Goal: Task Accomplishment & Management: Complete application form

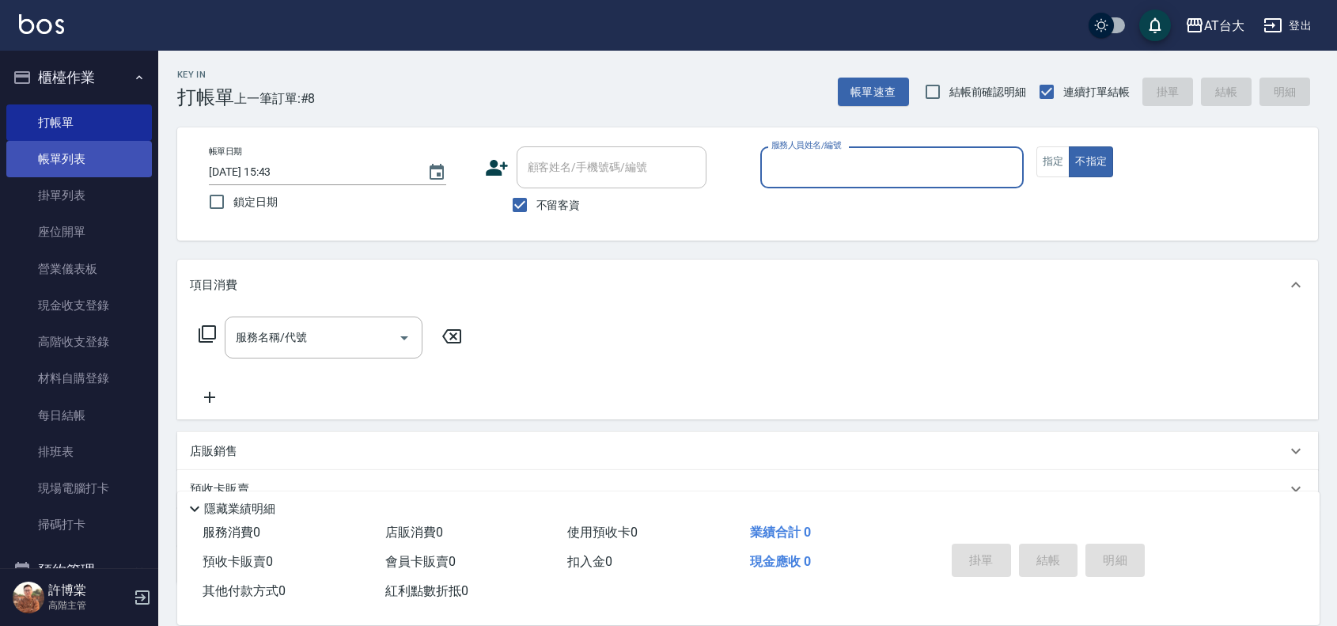
drag, startPoint x: 0, startPoint y: 0, endPoint x: 93, endPoint y: 155, distance: 181.0
click at [93, 155] on link "帳單列表" at bounding box center [79, 159] width 146 height 36
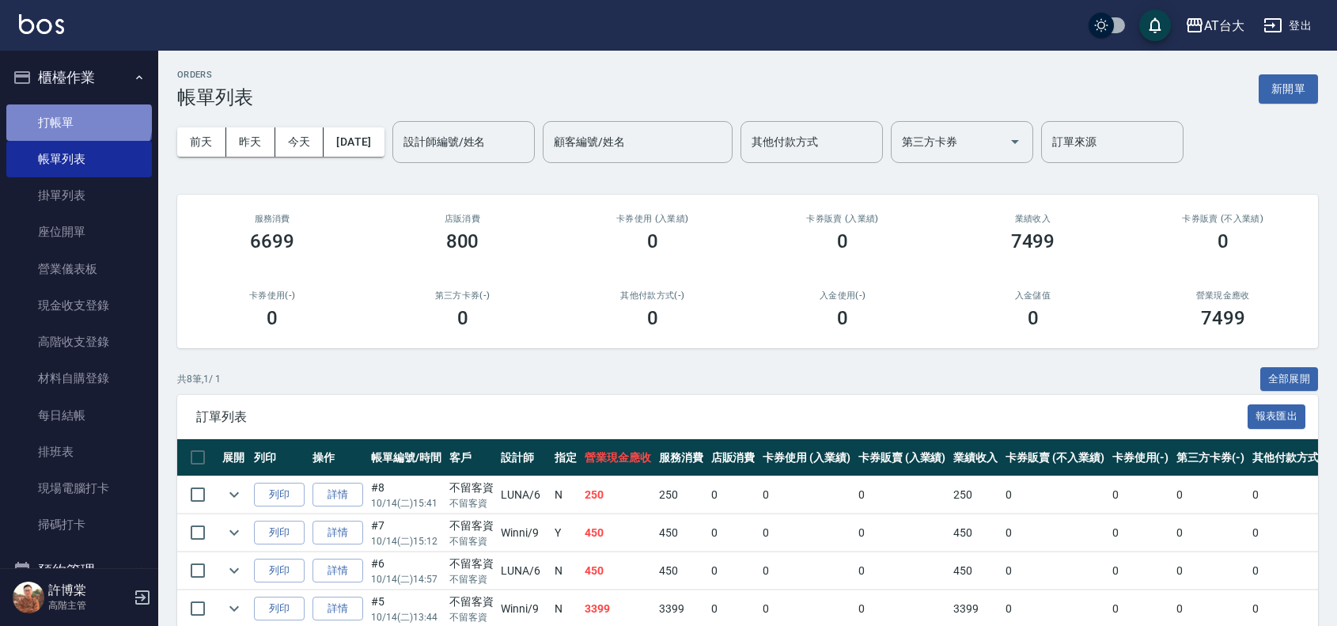
click at [78, 119] on link "打帳單" at bounding box center [79, 122] width 146 height 36
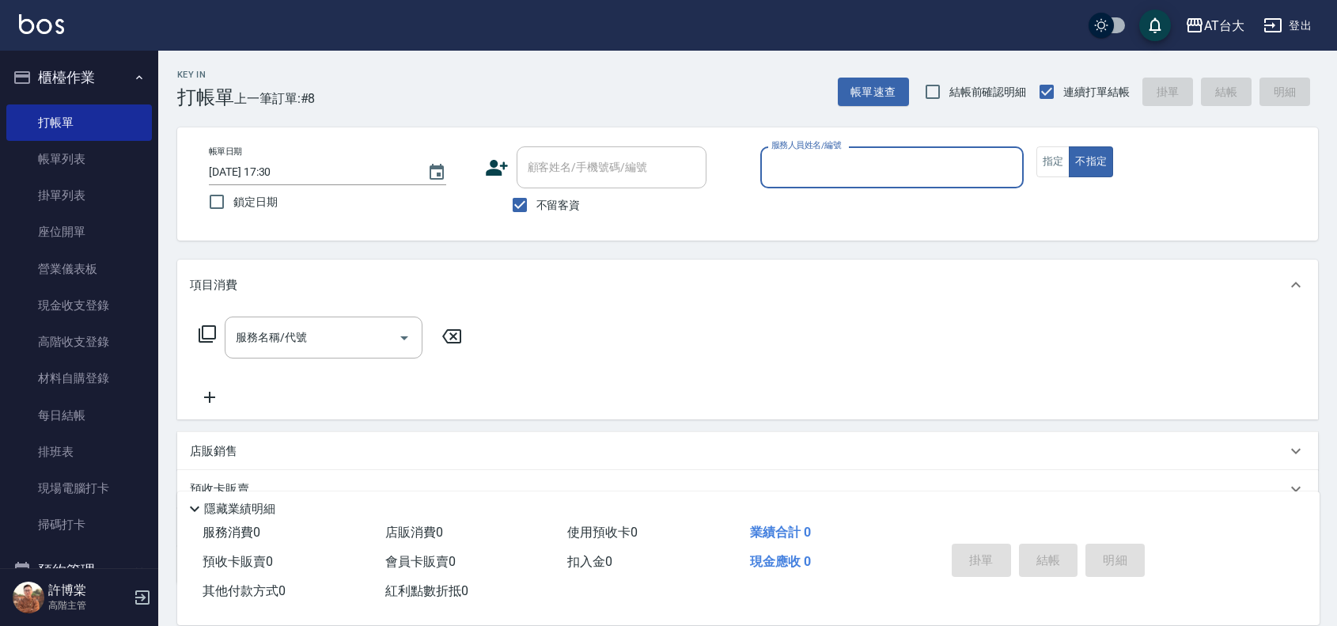
click at [844, 149] on div "服務人員姓名/編號" at bounding box center [891, 167] width 263 height 42
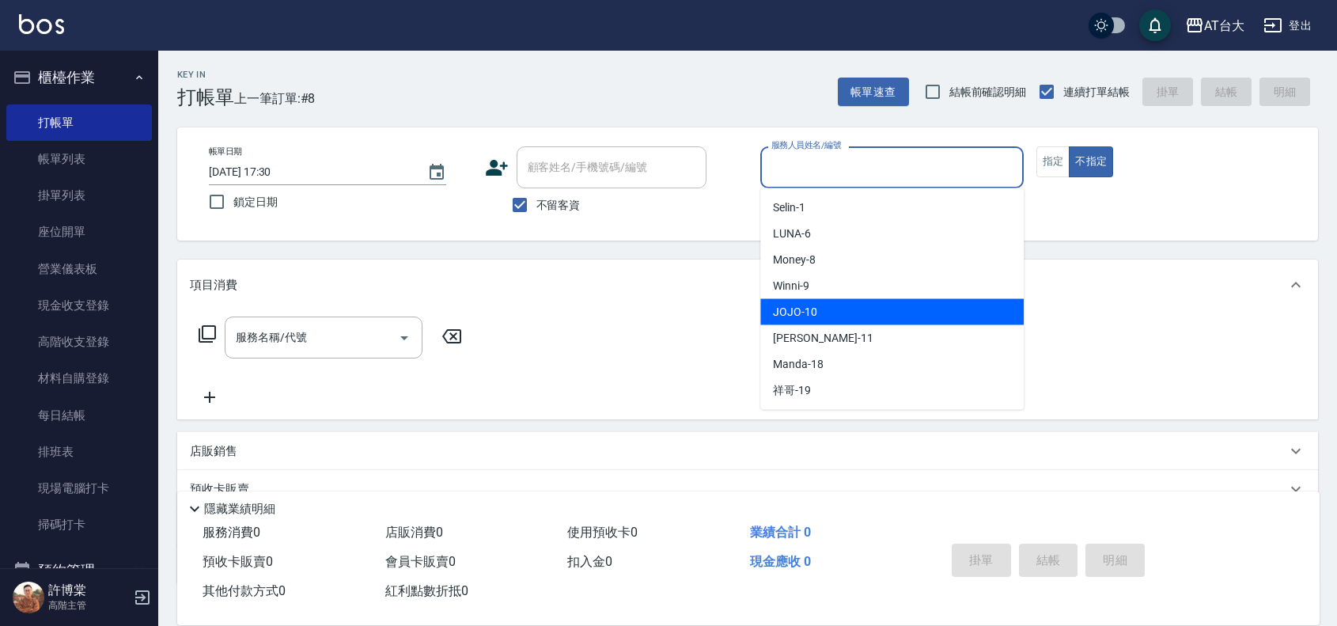
click at [835, 301] on div "JOJO -10" at bounding box center [891, 312] width 263 height 26
type input "JOJO-10"
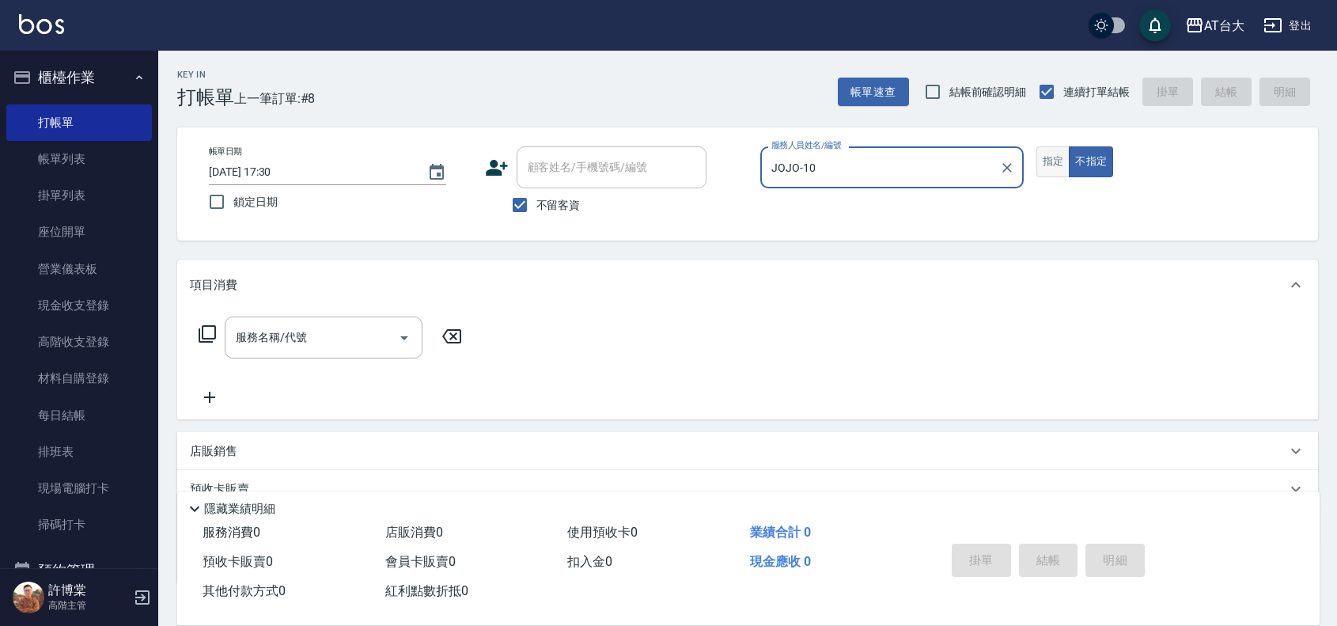
click at [1047, 163] on button "指定" at bounding box center [1054, 161] width 34 height 31
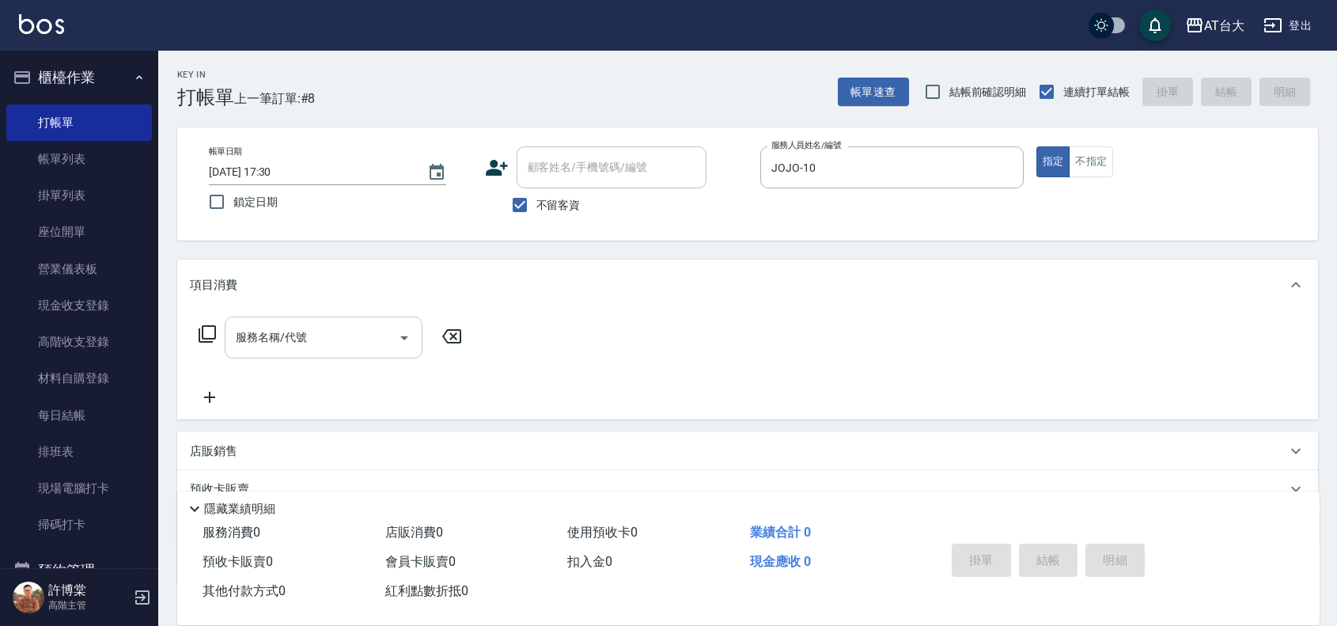
click at [283, 352] on div "服務名稱/代號" at bounding box center [324, 338] width 198 height 42
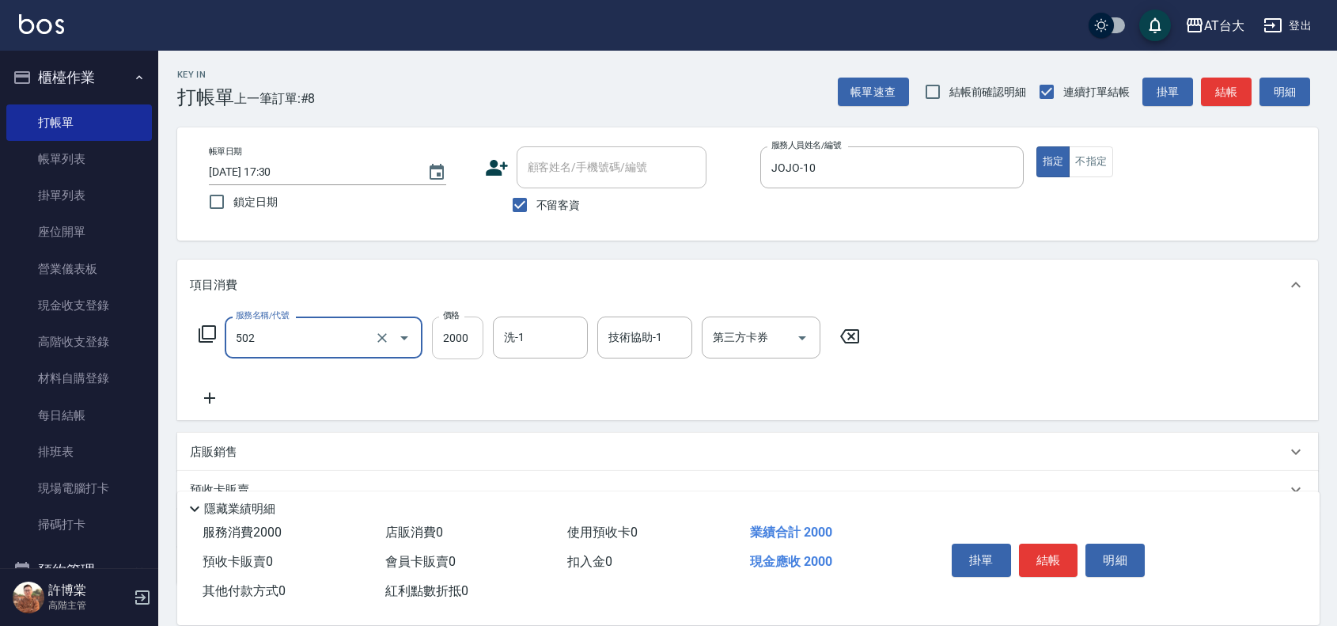
type input "染髮2000以上(502)"
click at [464, 343] on input "2000" at bounding box center [457, 338] width 51 height 43
type input "5500"
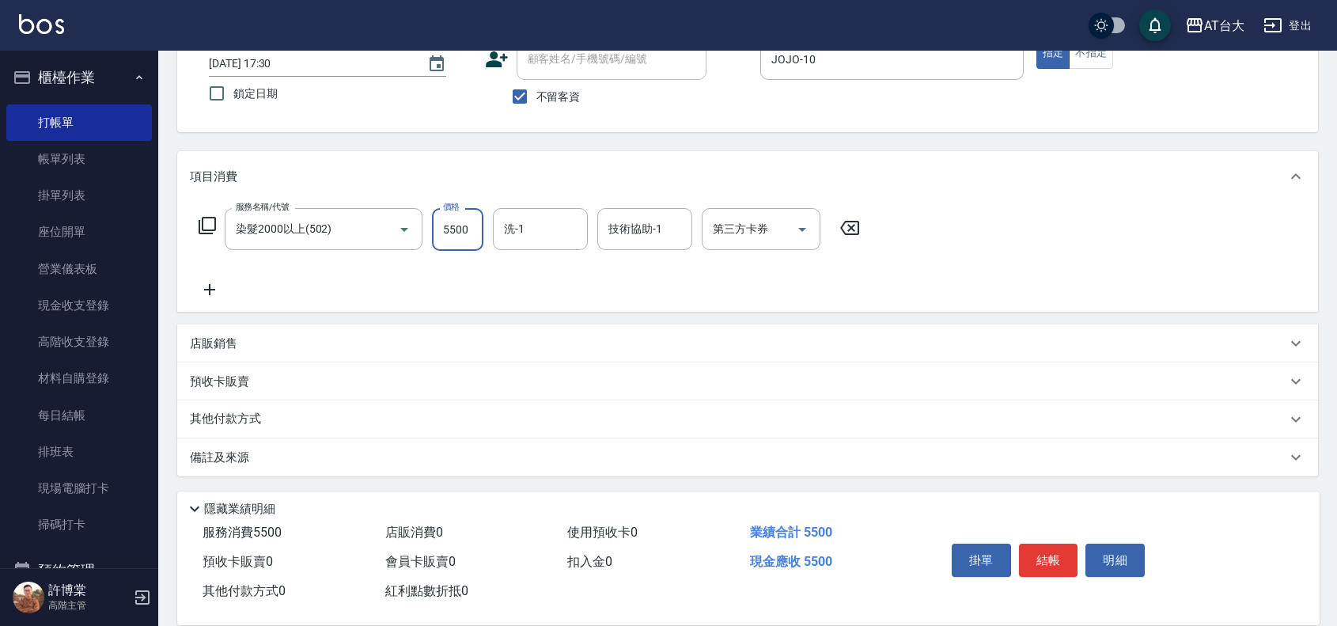
scroll to position [109, 0]
click at [282, 352] on div "店販銷售" at bounding box center [747, 343] width 1141 height 38
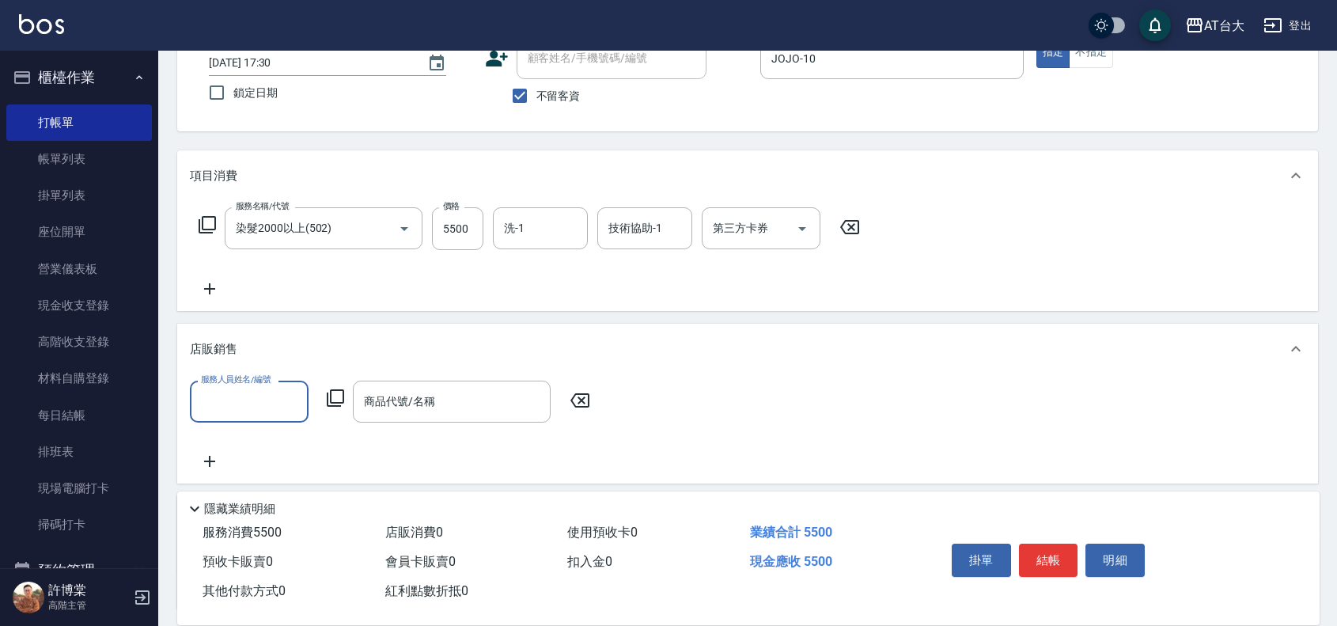
scroll to position [0, 0]
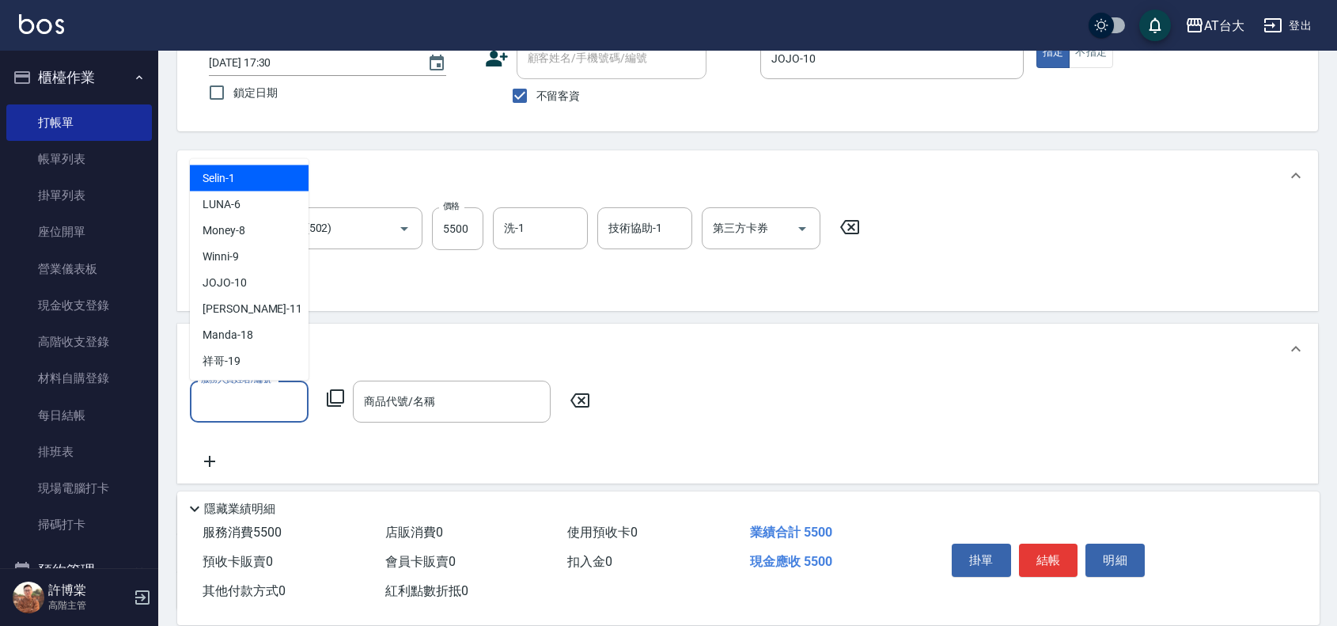
click at [282, 406] on input "服務人員姓名/編號" at bounding box center [249, 402] width 104 height 28
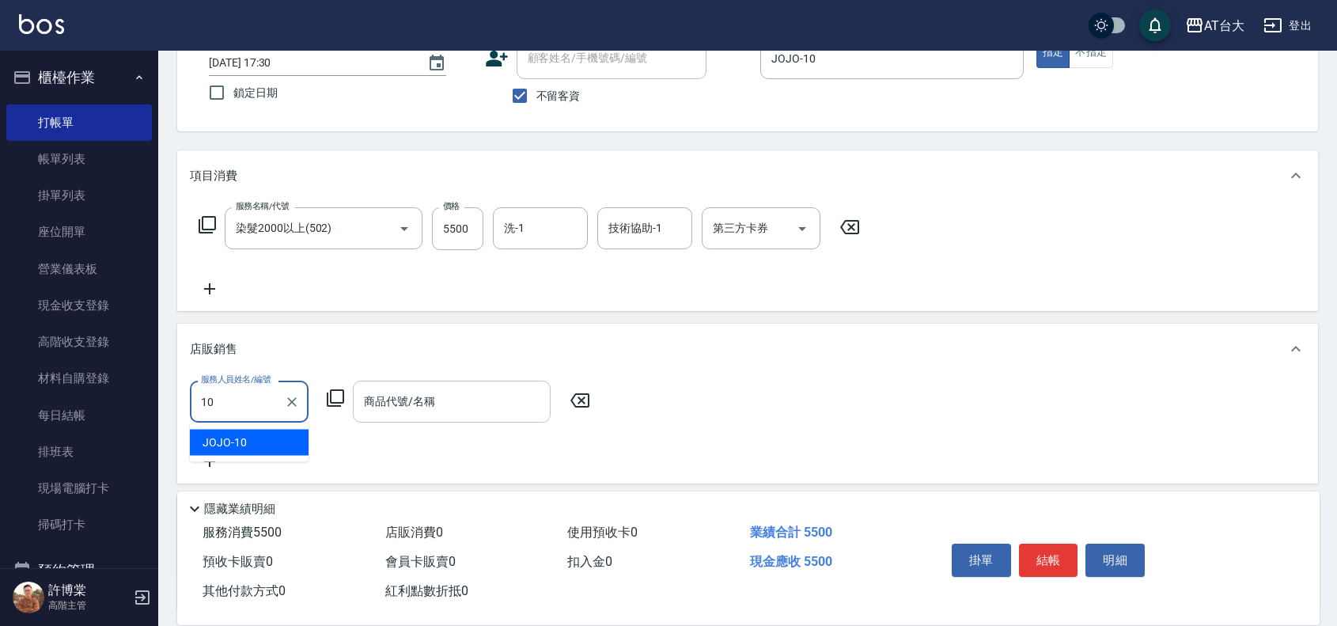
type input "JOJO-10"
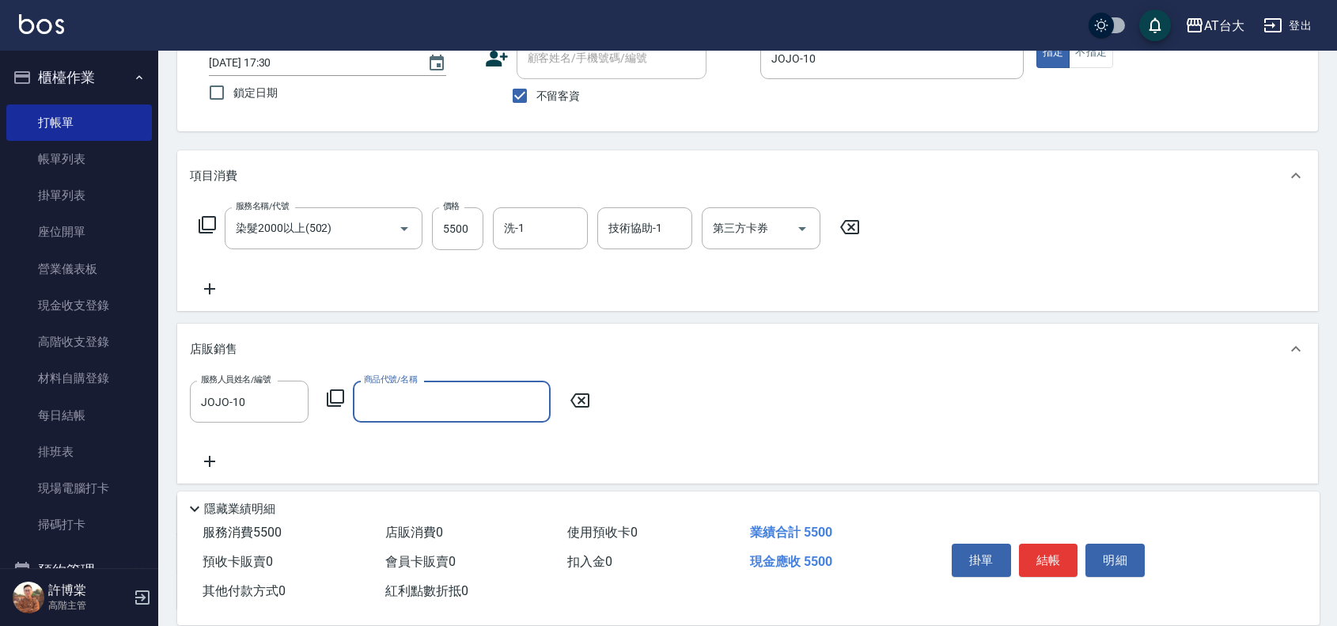
click at [449, 410] on input "商品代號/名稱" at bounding box center [452, 402] width 184 height 28
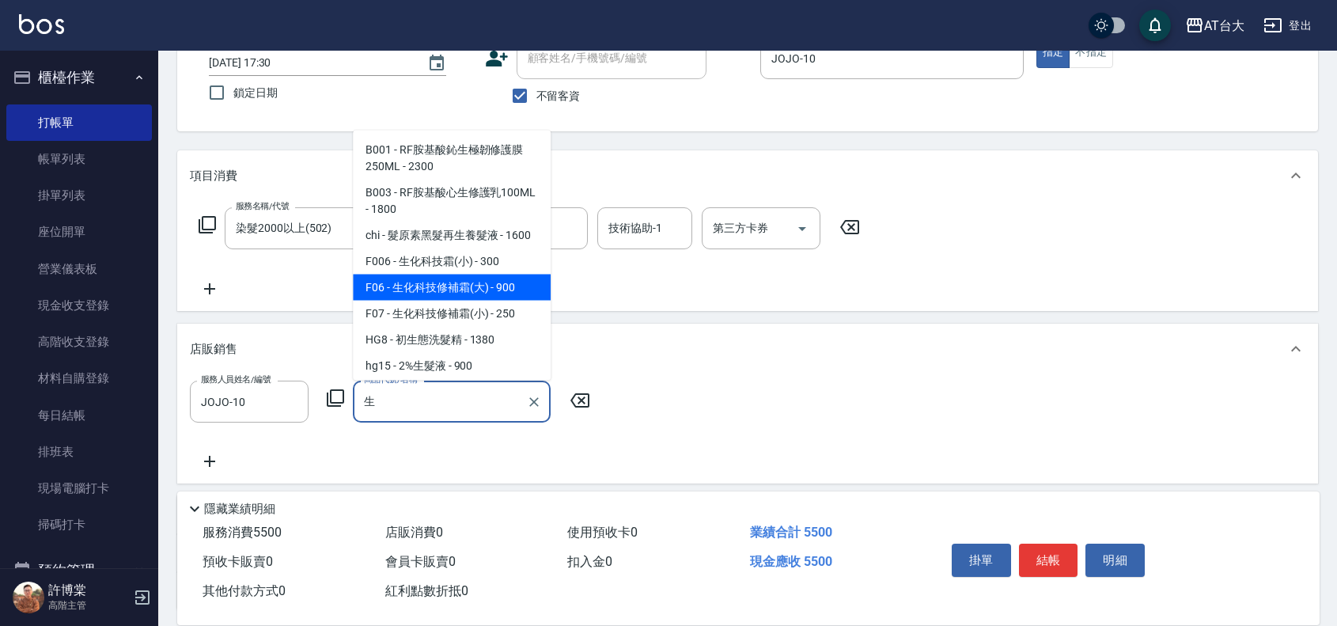
click at [488, 248] on span "chi - 髮原素黑髮再生養髮液 - 1600" at bounding box center [452, 235] width 198 height 26
type input "髮原素黑髮再生養髮液"
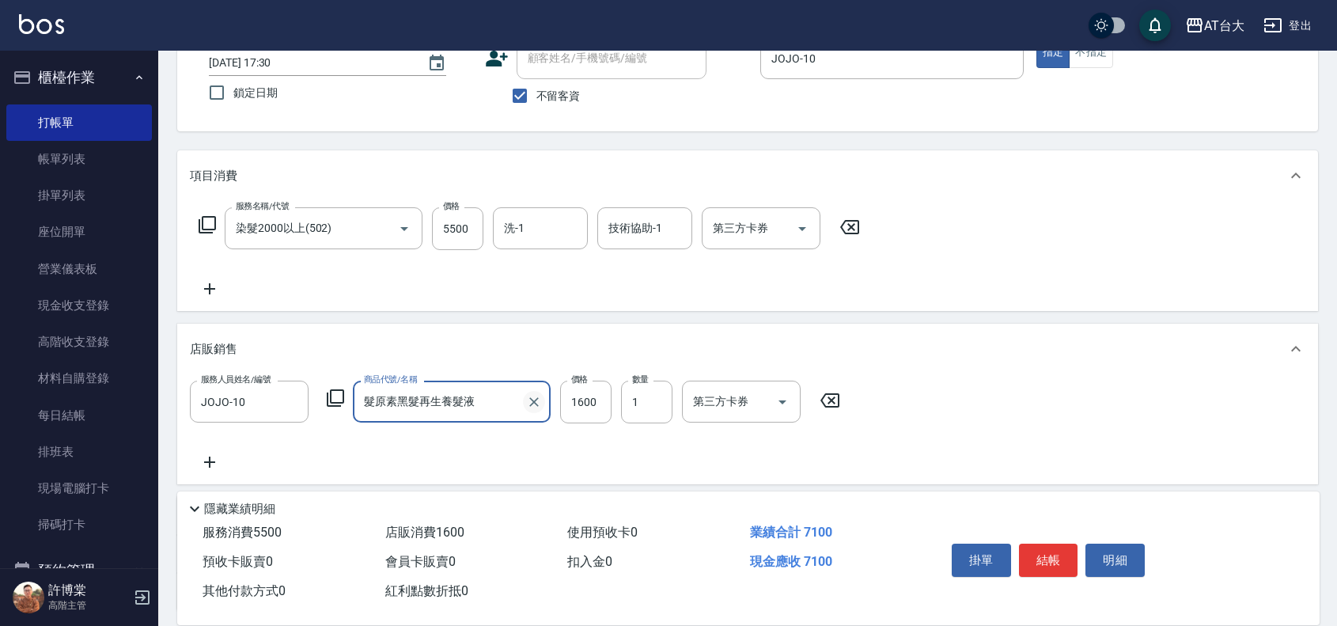
click at [529, 404] on icon "Clear" at bounding box center [534, 402] width 16 height 16
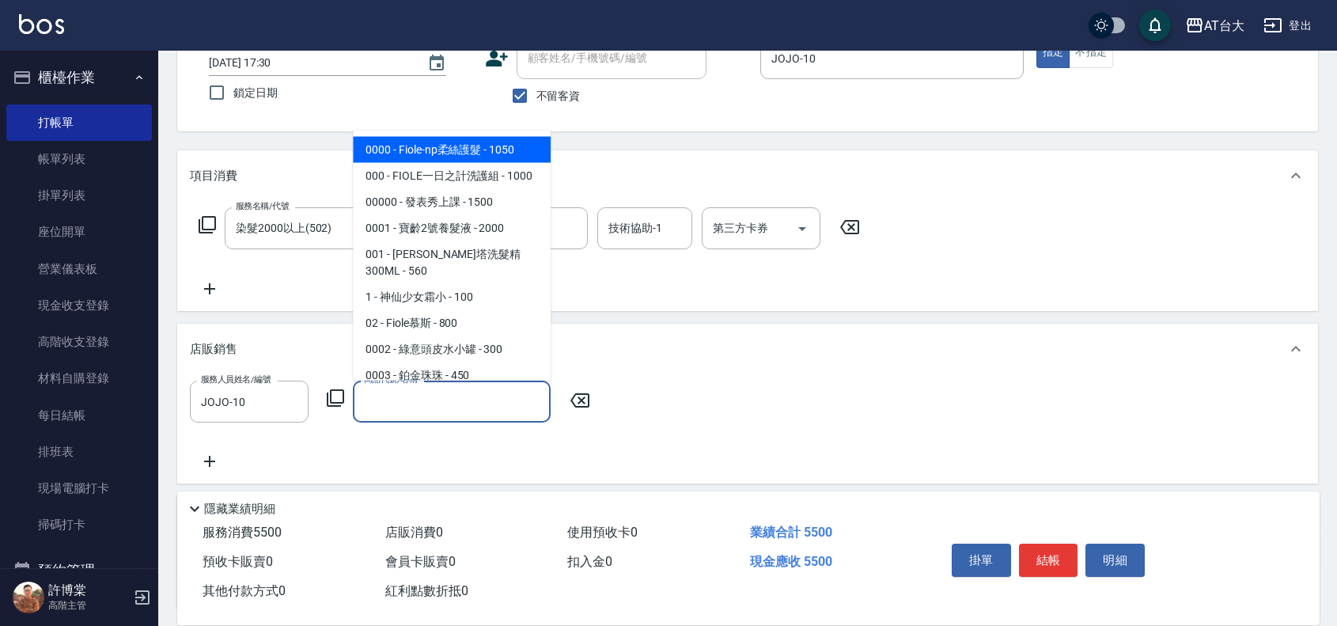
click at [423, 400] on input "商品代號/名稱" at bounding box center [452, 402] width 184 height 28
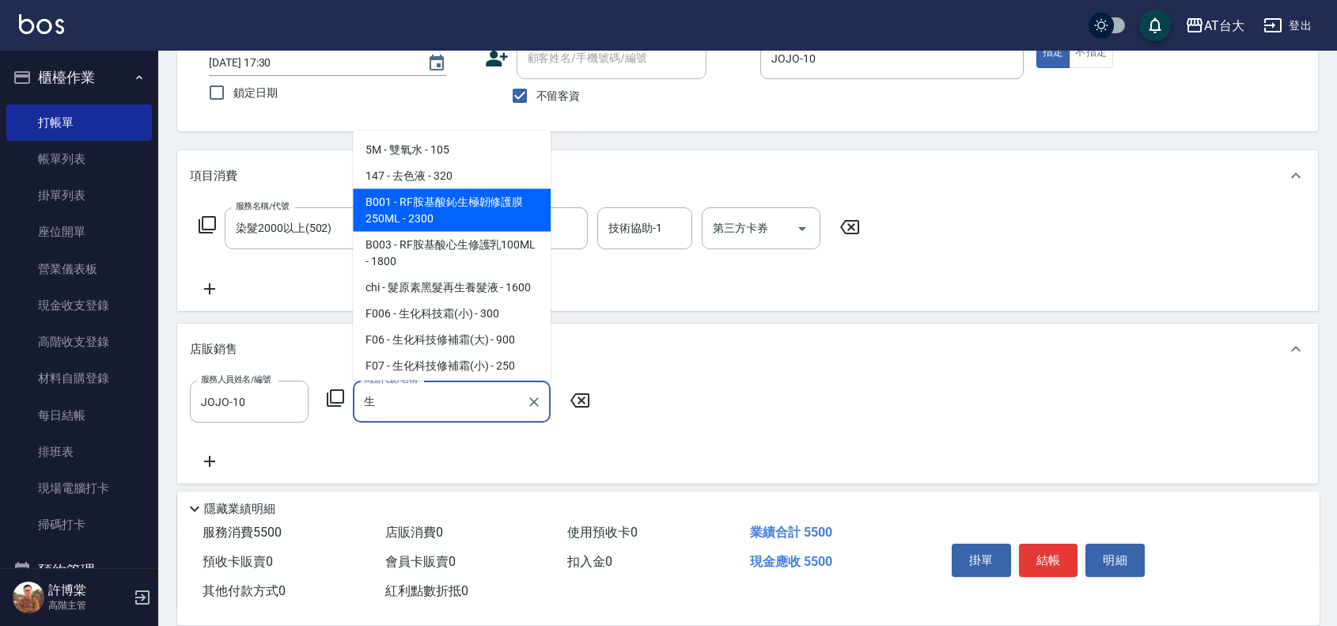
click at [438, 300] on span "chi - 髮原素黑髮再生養髮液 - 1600" at bounding box center [452, 287] width 198 height 26
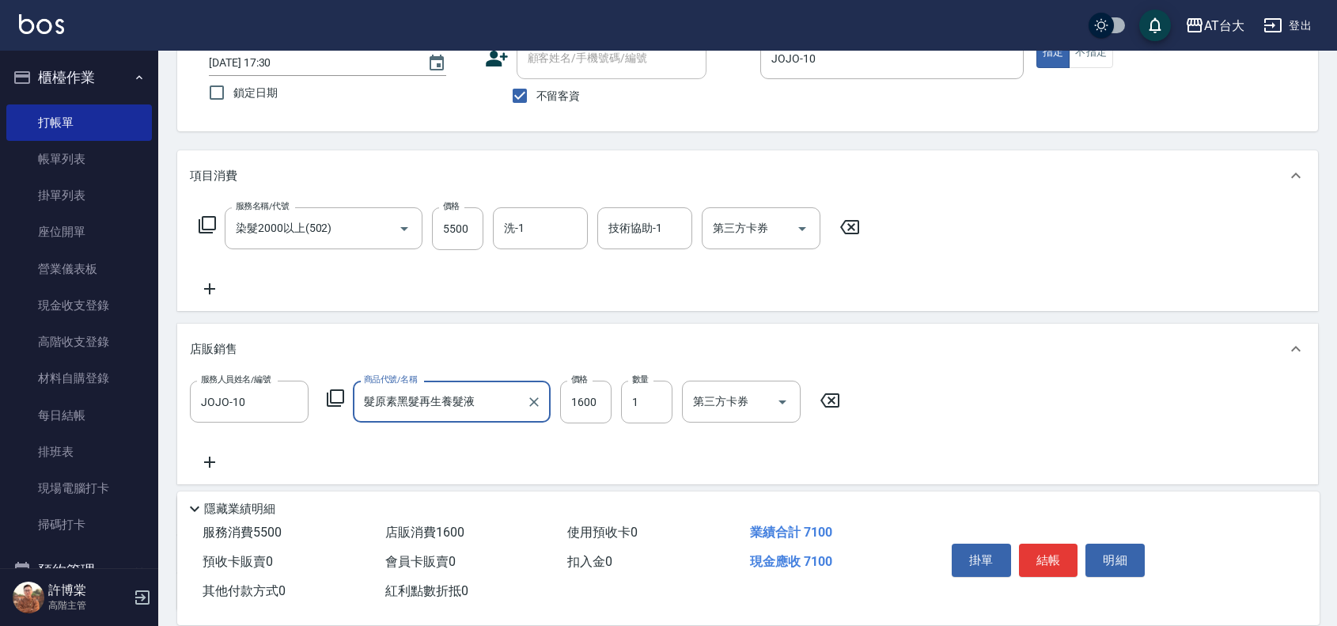
click at [452, 400] on input "髮原素黑髮再生養髮液" at bounding box center [440, 402] width 160 height 28
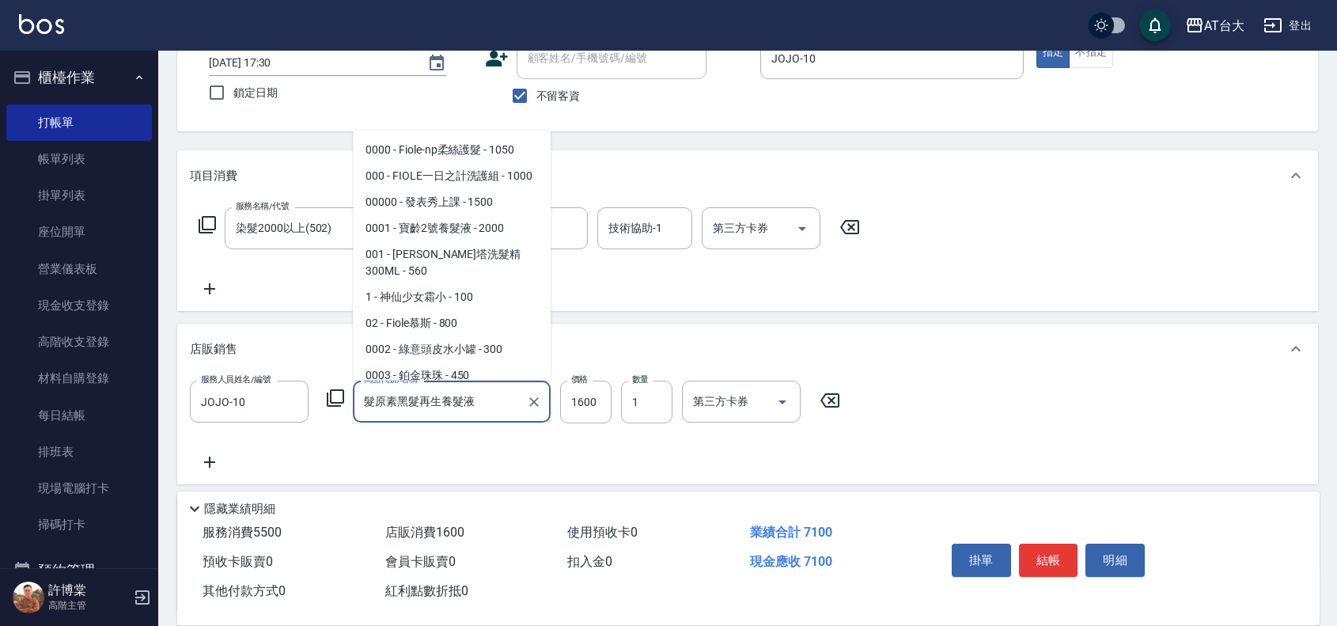
scroll to position [3417, 0]
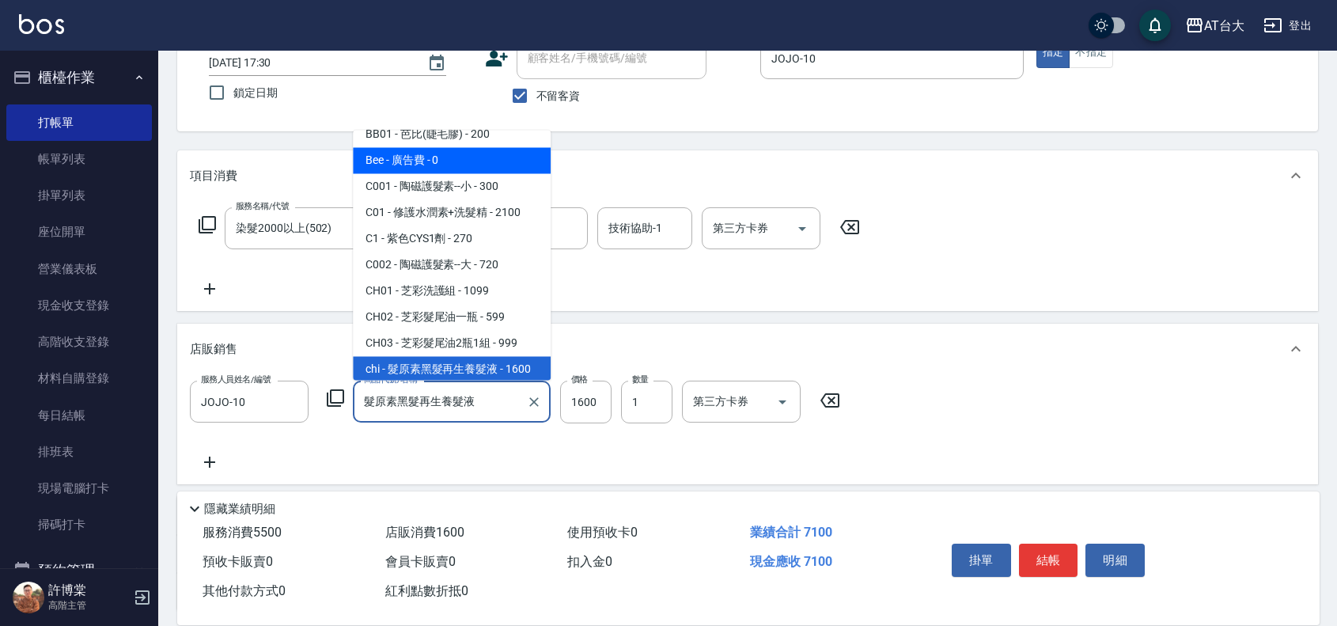
type input "髮原素黑髮再生髮液"
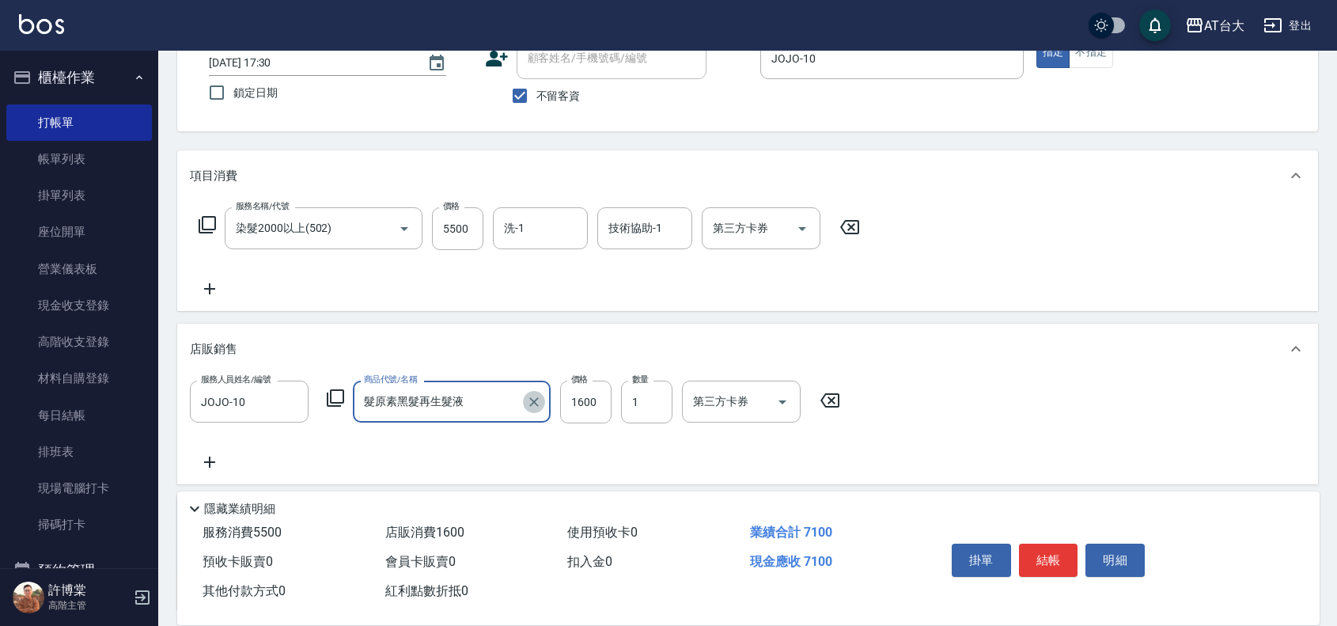
click at [530, 406] on icon "Clear" at bounding box center [534, 402] width 16 height 16
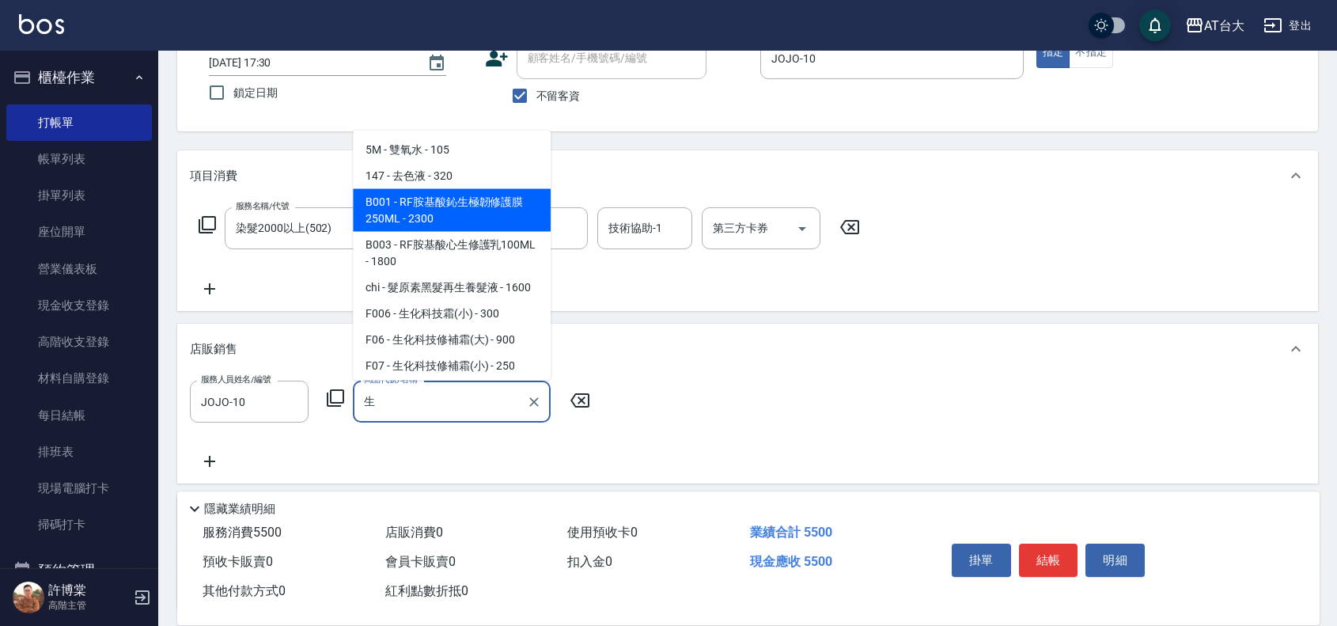
click at [495, 300] on span "chi - 髮原素黑髮再生養髮液 - 1600" at bounding box center [452, 287] width 198 height 26
type input "髮原素黑髮再生養髮液"
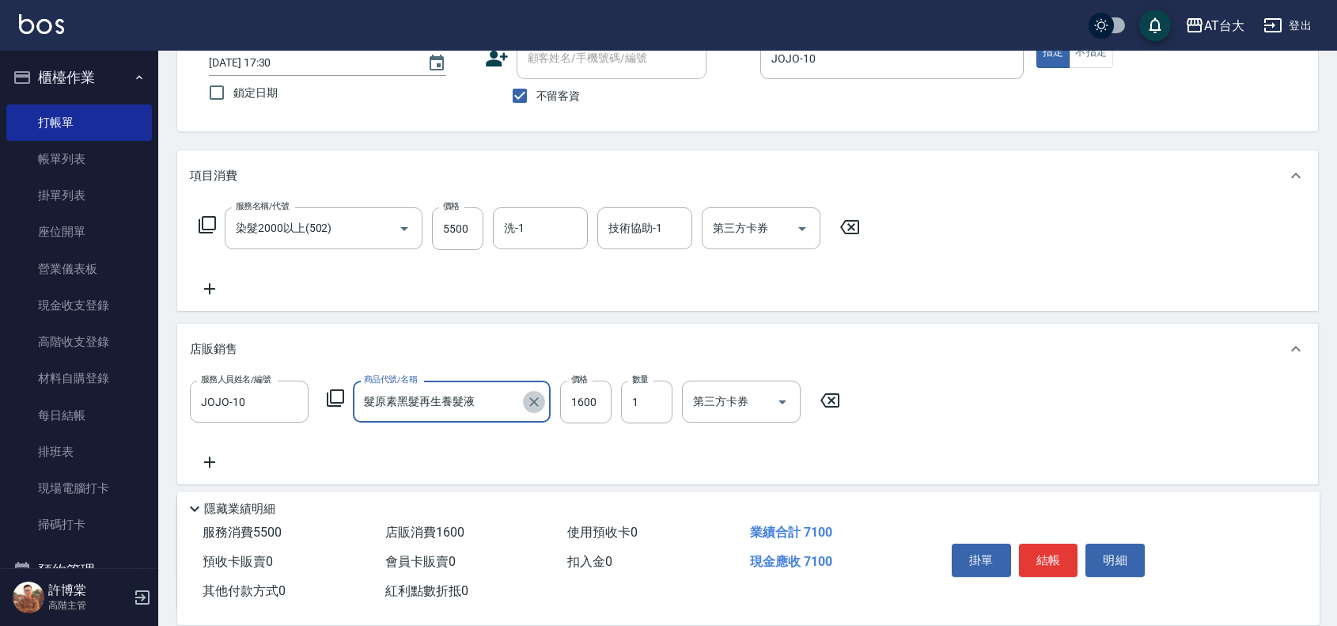
click at [540, 398] on icon "Clear" at bounding box center [534, 402] width 16 height 16
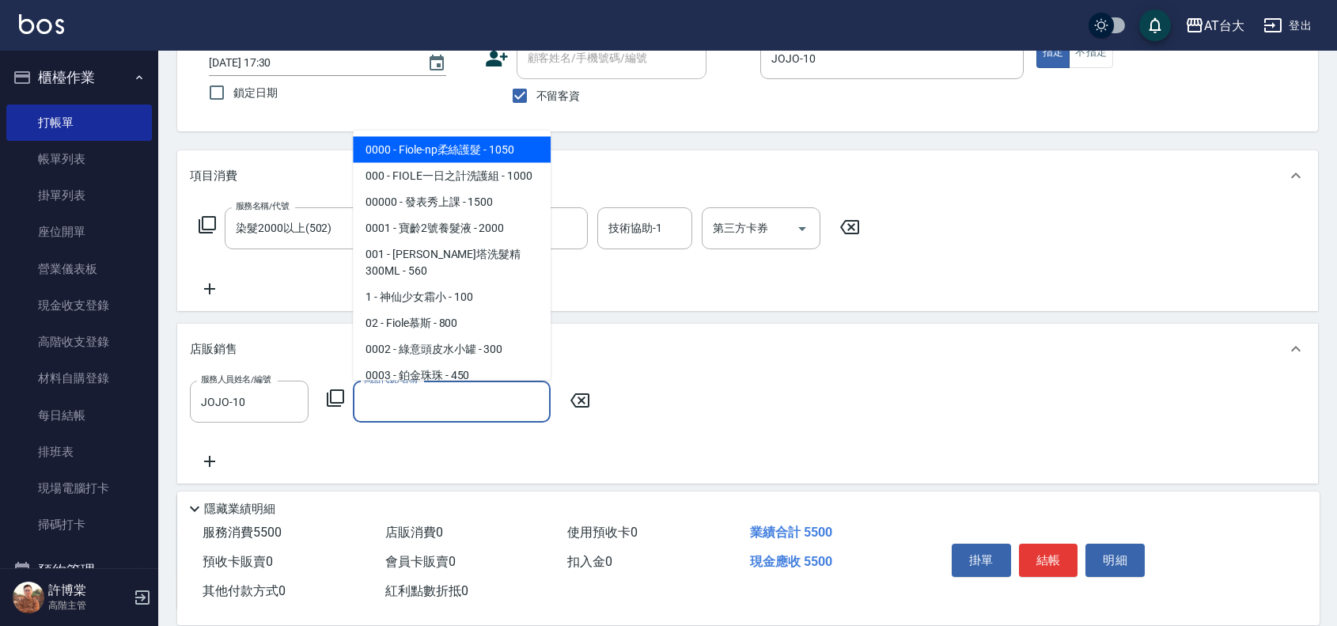
click at [461, 397] on input "商品代號/名稱" at bounding box center [452, 402] width 184 height 28
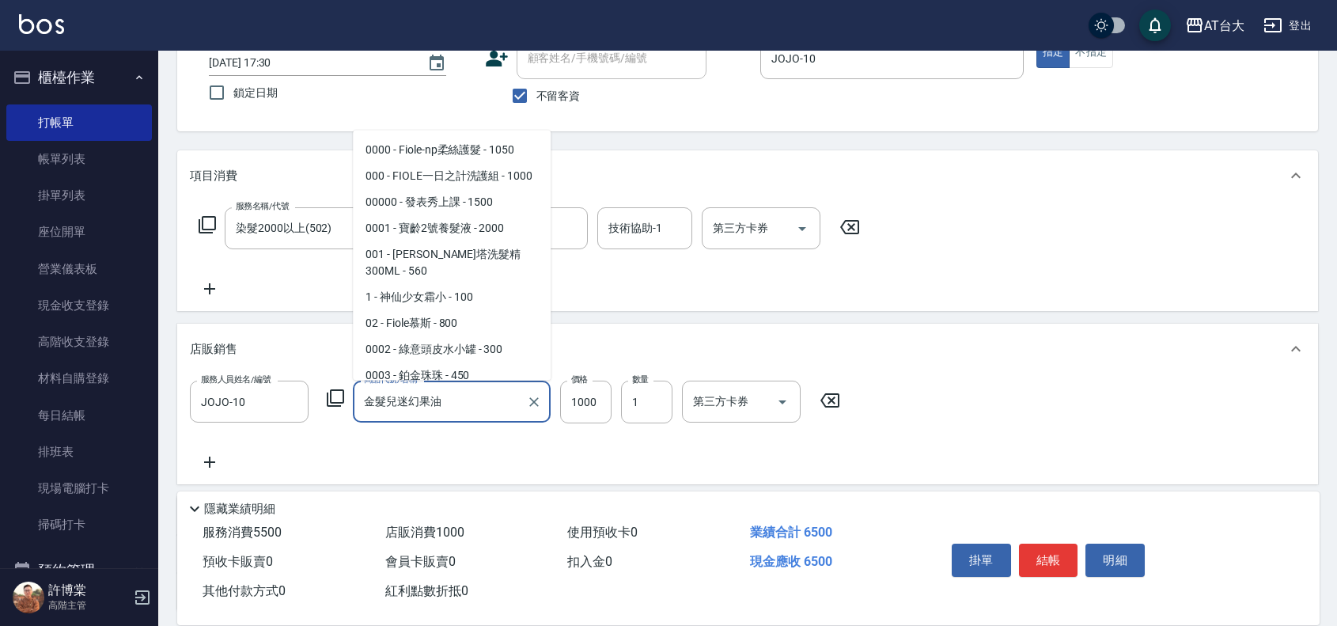
click at [475, 408] on input "金髮兒迷幻果油" at bounding box center [440, 402] width 160 height 28
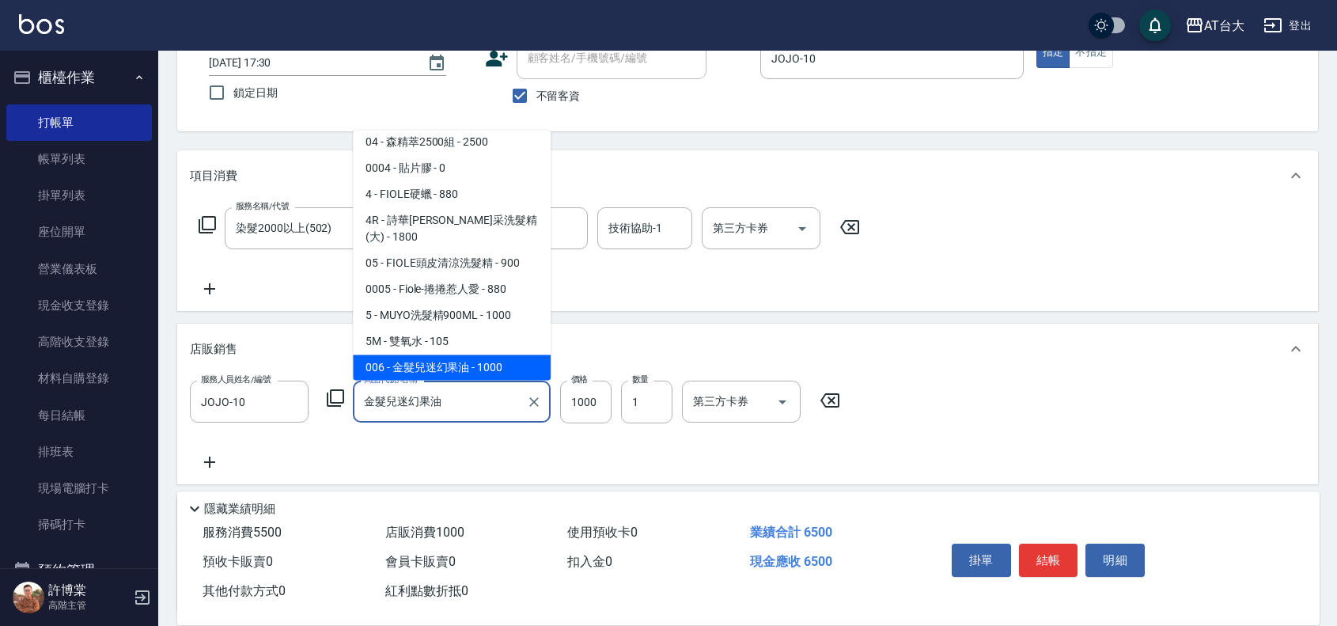
click at [503, 406] on input "金髮兒迷幻果油" at bounding box center [440, 402] width 160 height 28
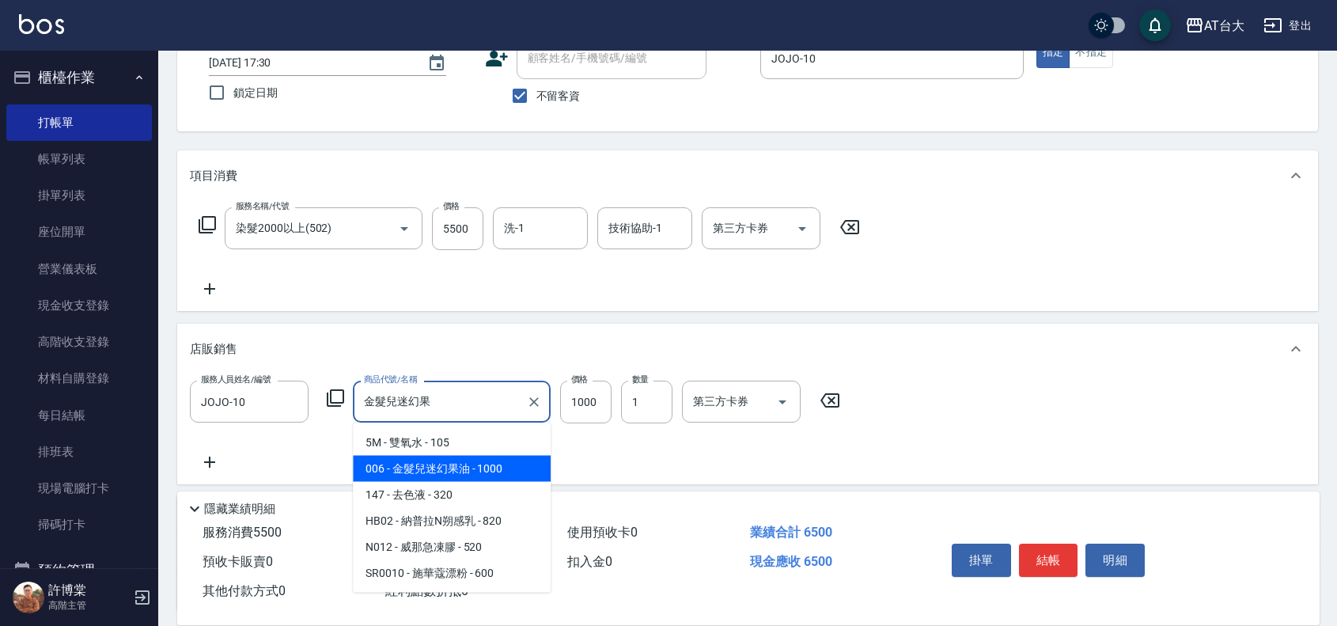
scroll to position [0, 0]
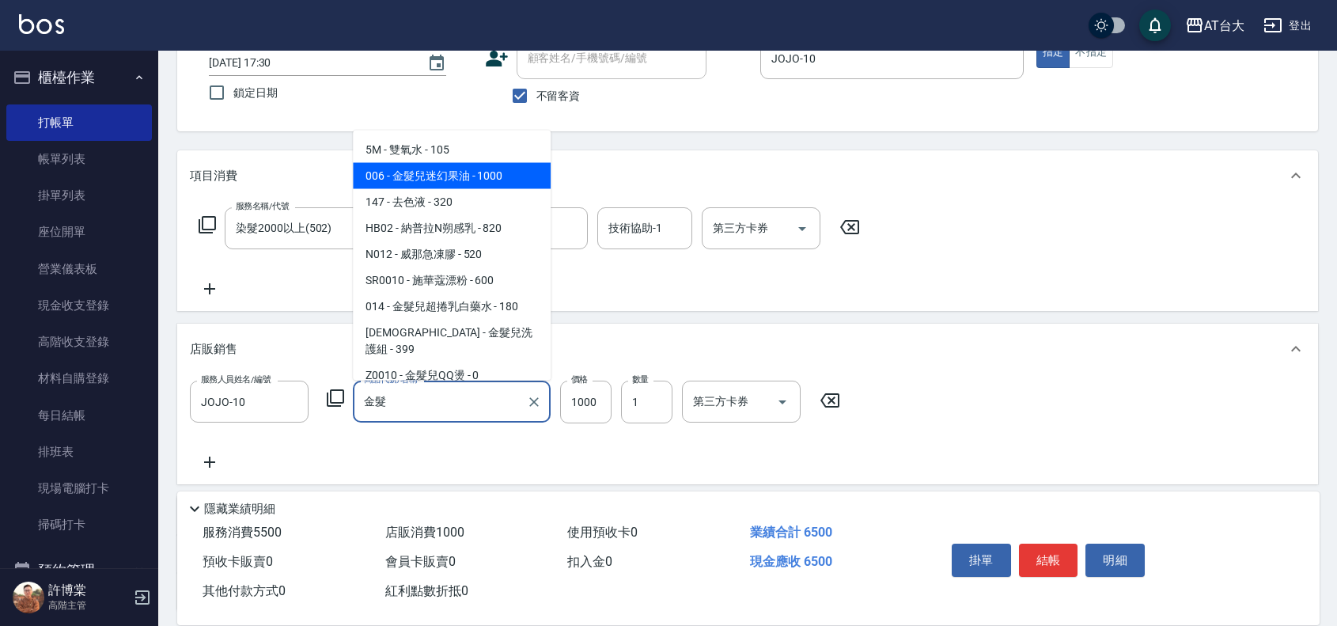
type input "金"
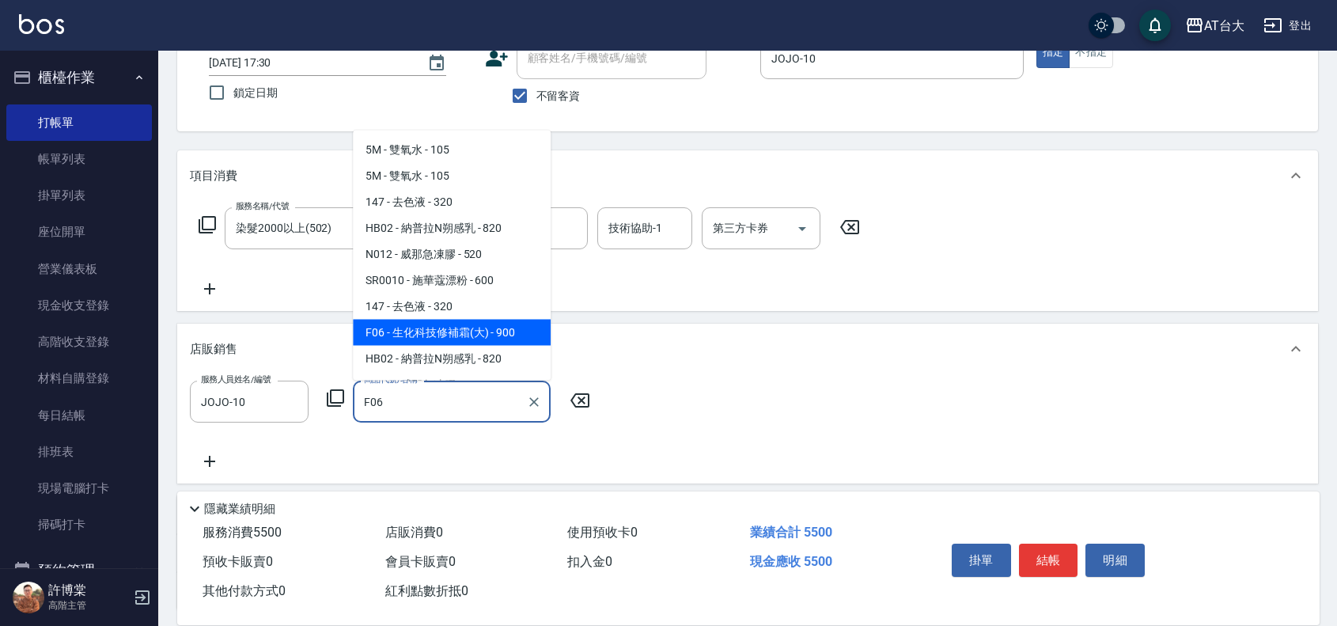
type input "生化科技修補霜(大)"
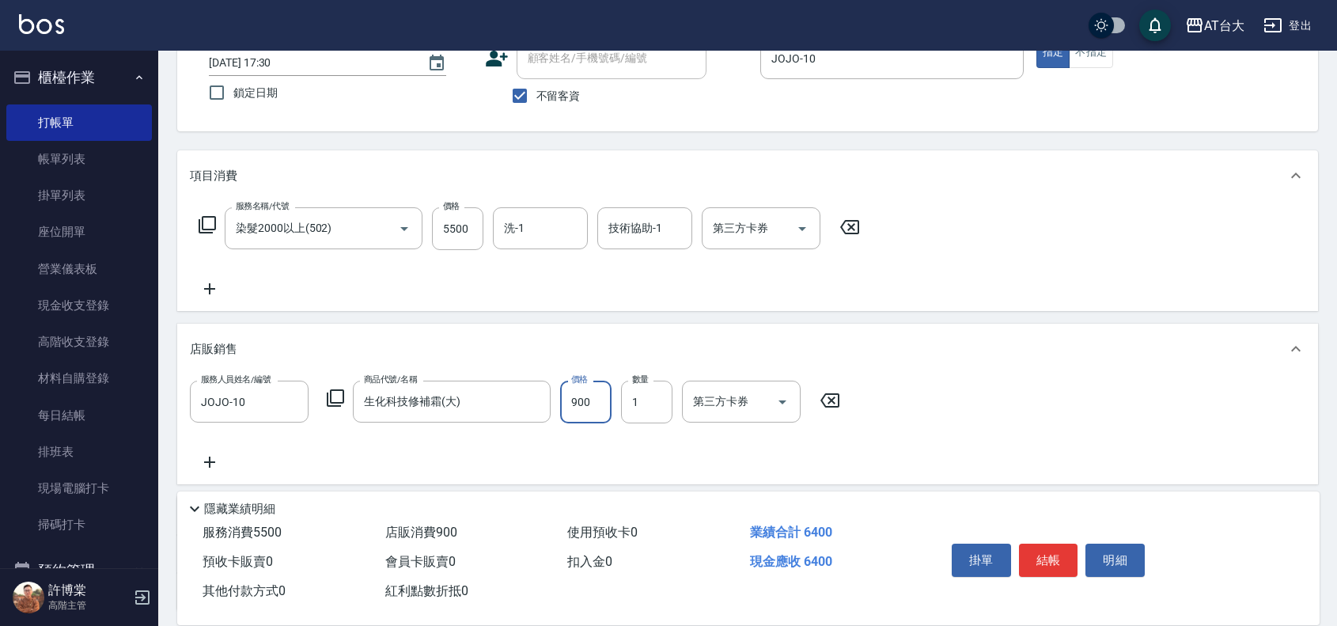
click at [590, 402] on input "900" at bounding box center [585, 402] width 51 height 43
drag, startPoint x: 598, startPoint y: 396, endPoint x: 548, endPoint y: 404, distance: 50.6
click at [548, 404] on div "服務人員姓名/編號 JOJO-10 服務人員姓名/編號 商品代號/名稱 生化科技修補霜(大) 商品代號/名稱 價格 900700 價格 數量 1 數量 第三方…" at bounding box center [520, 402] width 660 height 43
type input "700"
click at [1039, 544] on button "結帳" at bounding box center [1048, 560] width 59 height 33
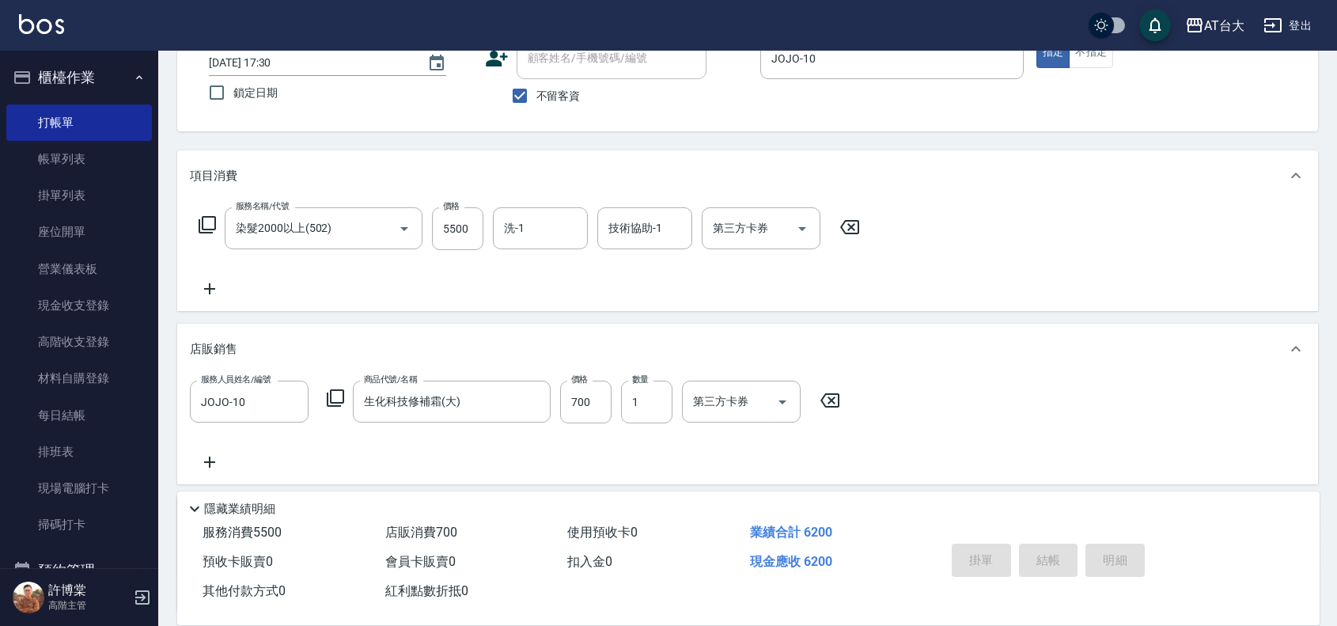
type input "[DATE] 17:34"
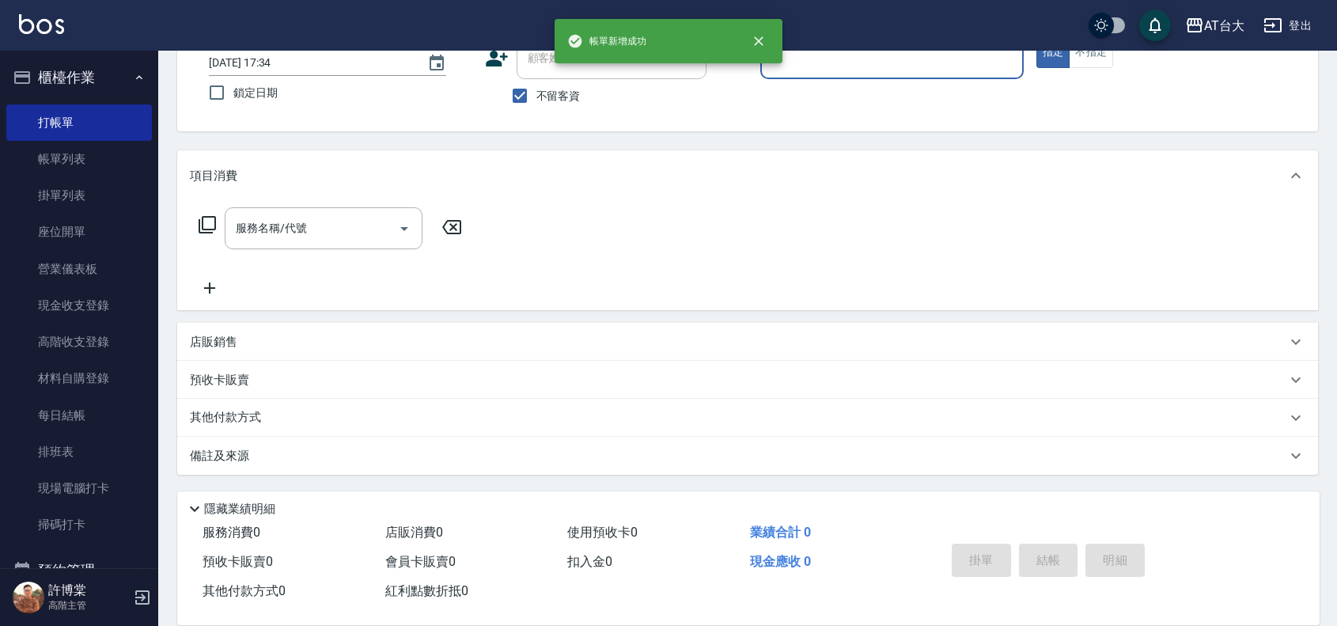
scroll to position [108, 0]
